Goal: Find specific fact: Find specific fact

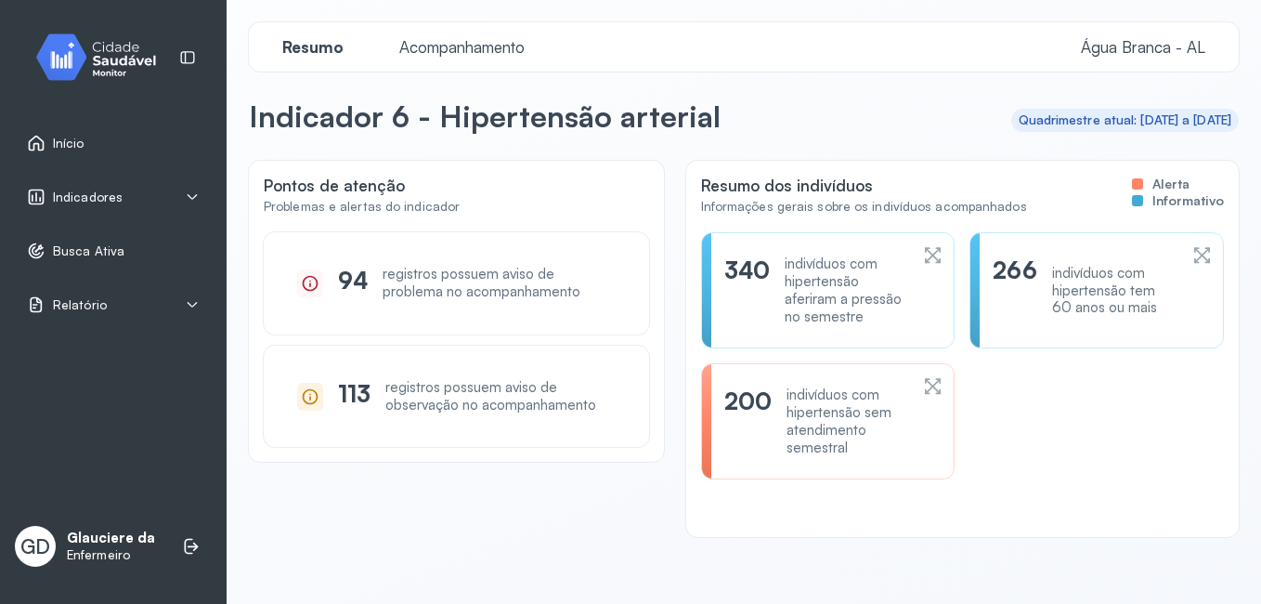
click at [809, 444] on div "indivíduos com hipertensão sem atendimento semestral" at bounding box center [848, 421] width 122 height 70
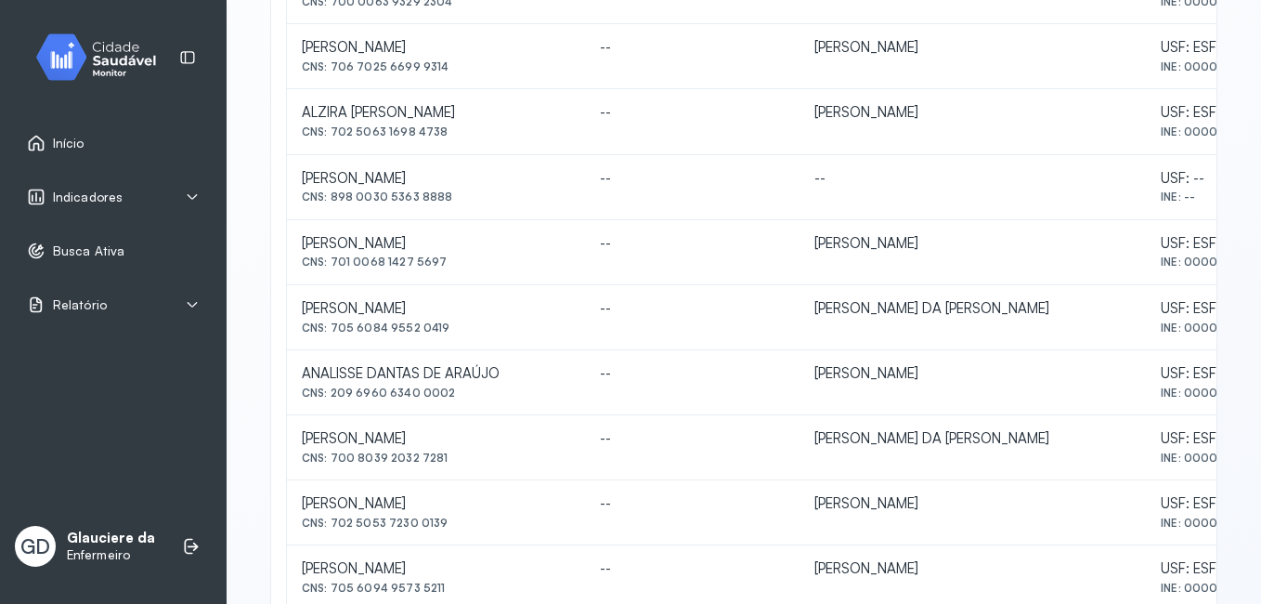
scroll to position [904, 0]
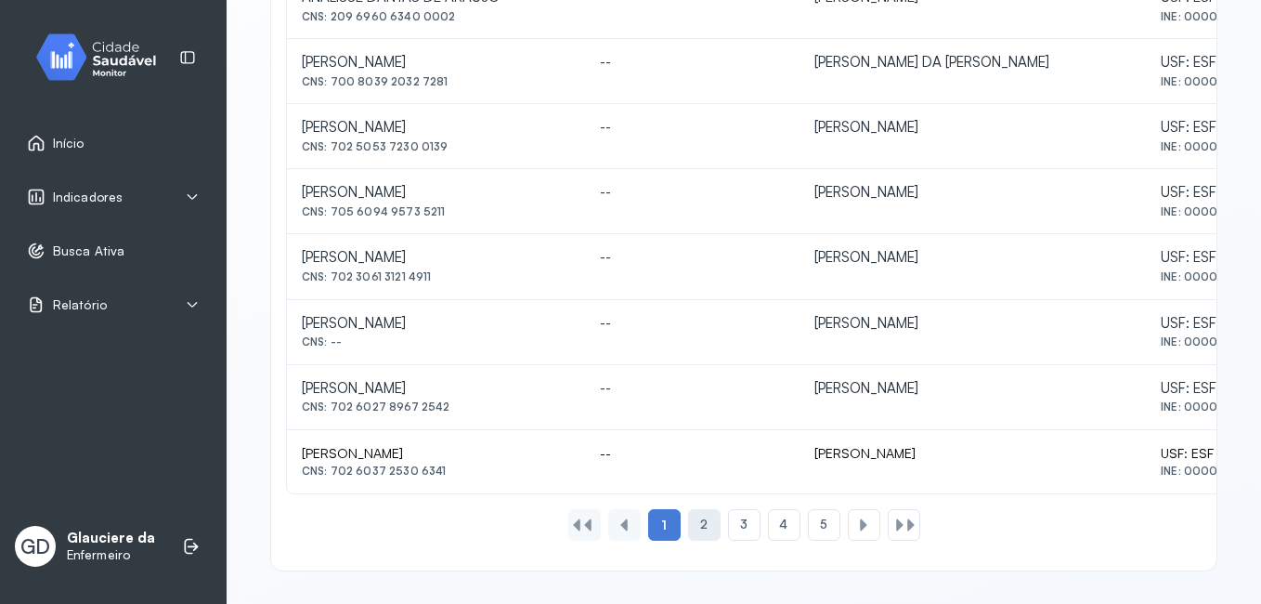
click at [728, 522] on div "2" at bounding box center [744, 525] width 33 height 32
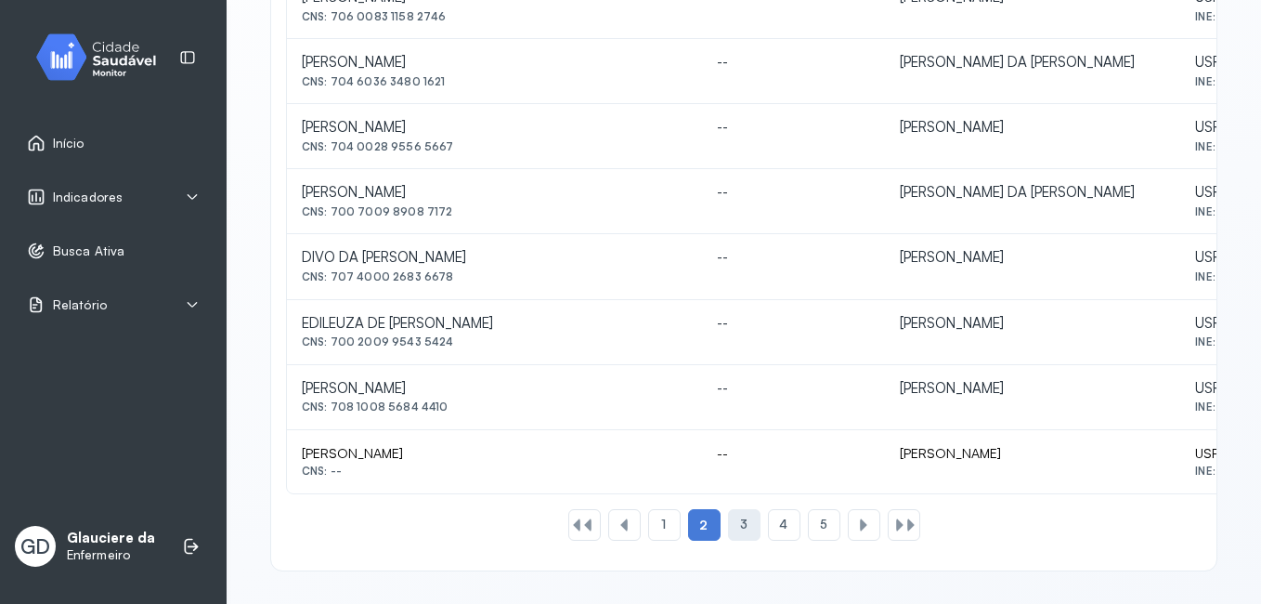
click at [740, 517] on span "3" at bounding box center [743, 524] width 7 height 16
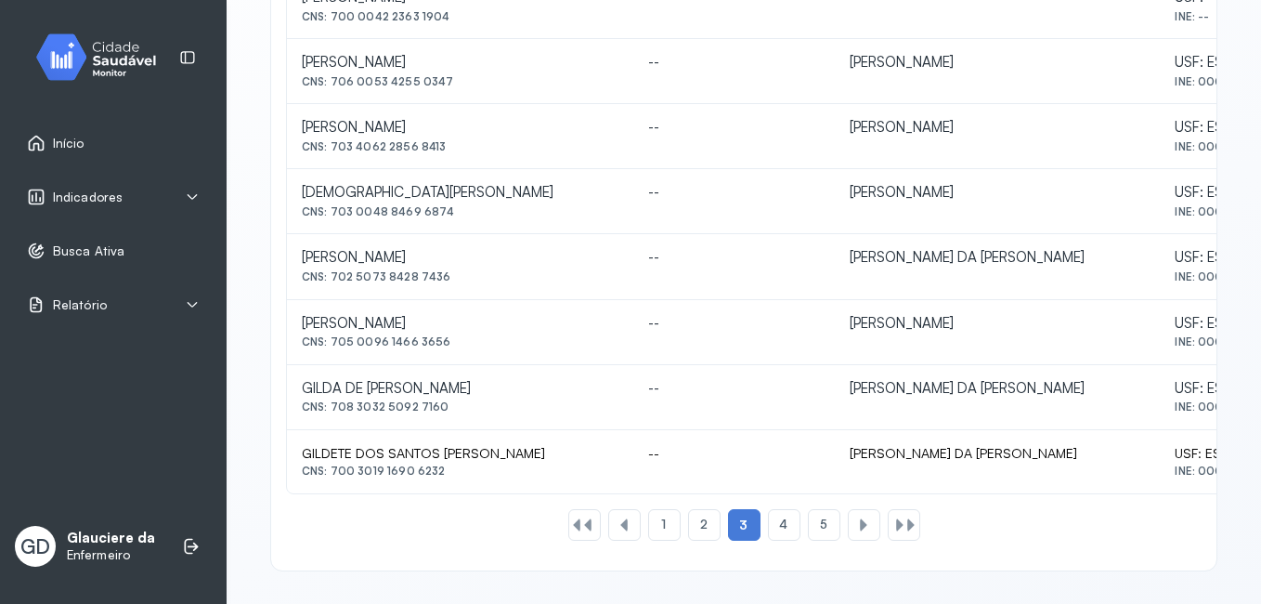
drag, startPoint x: 332, startPoint y: 401, endPoint x: 450, endPoint y: 418, distance: 119.1
click at [450, 418] on td "GILDA DE ARAUJO FEITOZA LIMA CNS: 708 3032 5092 7160" at bounding box center [460, 397] width 346 height 65
copy div "708 3032 5092 7160"
